Goal: Transaction & Acquisition: Obtain resource

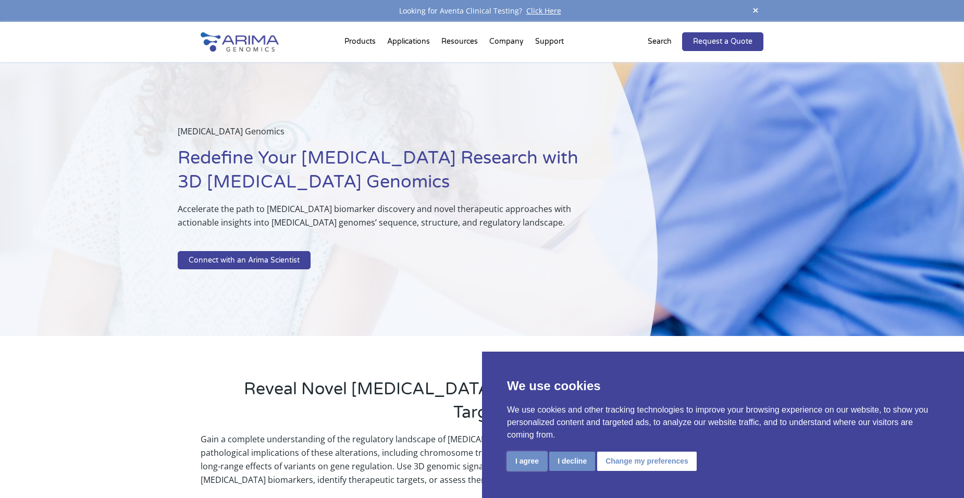
click at [524, 461] on button "I agree" at bounding box center [527, 461] width 40 height 19
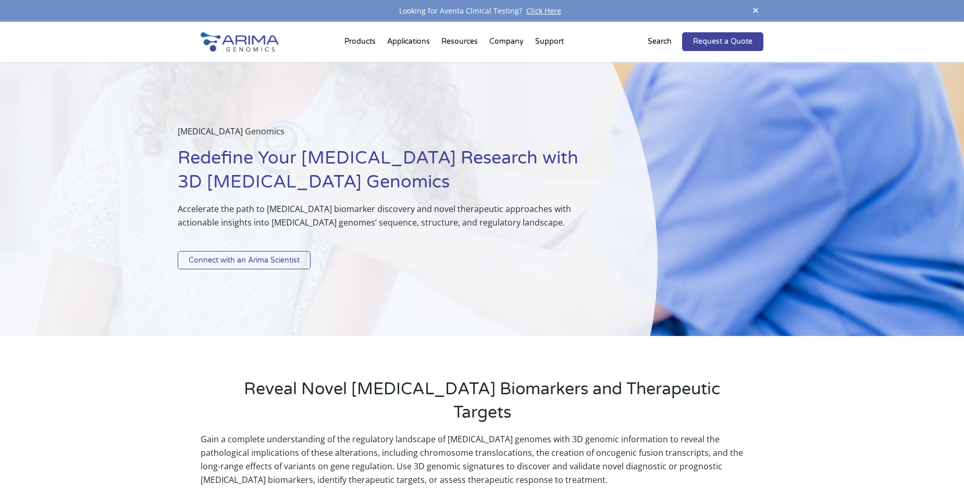
click at [281, 257] on link "Connect with an Arima Scientist" at bounding box center [244, 260] width 133 height 19
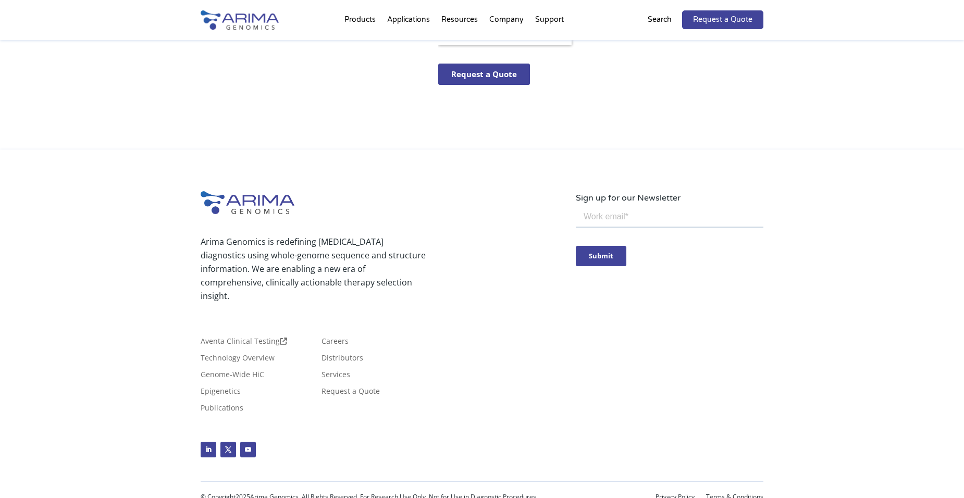
scroll to position [18, 0]
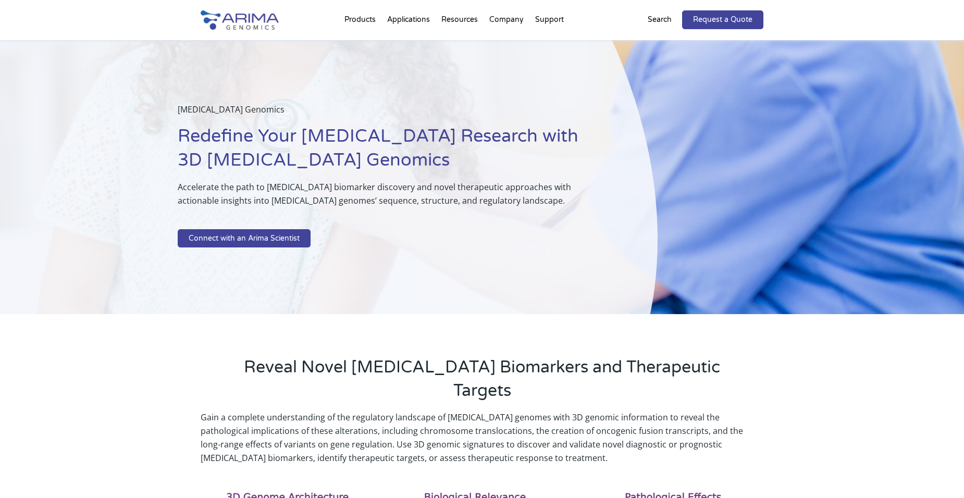
drag, startPoint x: 951, startPoint y: 152, endPoint x: 959, endPoint y: 177, distance: 25.9
click at [959, 202] on div "[MEDICAL_DATA] Genomics Redefine Your [MEDICAL_DATA] Research with 3D [MEDICAL_…" at bounding box center [482, 177] width 964 height 274
drag, startPoint x: 958, startPoint y: 176, endPoint x: 954, endPoint y: 172, distance: 5.5
click at [960, 213] on div "[MEDICAL_DATA] Genomics Redefine Your [MEDICAL_DATA] Research with 3D [MEDICAL_…" at bounding box center [482, 177] width 964 height 274
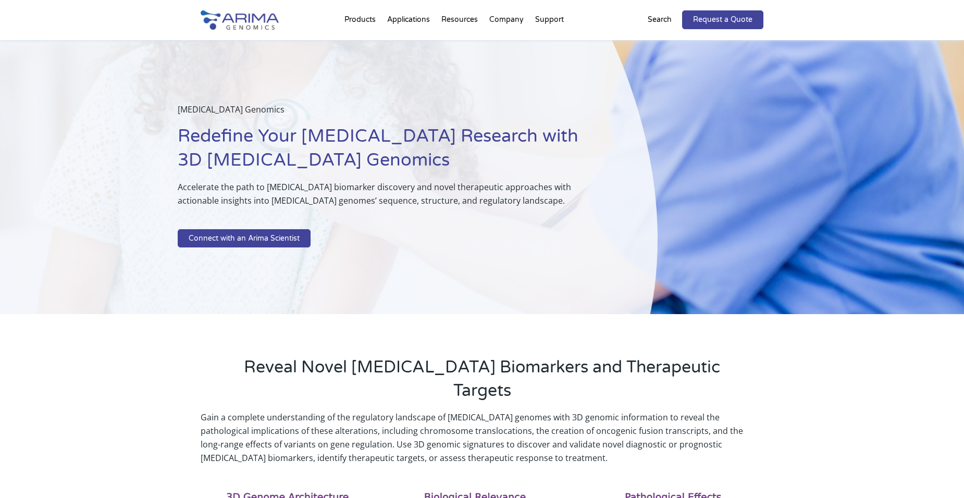
drag, startPoint x: 954, startPoint y: 171, endPoint x: 971, endPoint y: 194, distance: 28.3
drag, startPoint x: 97, startPoint y: 421, endPoint x: 3, endPoint y: 140, distance: 297.3
